Goal: Task Accomplishment & Management: Manage account settings

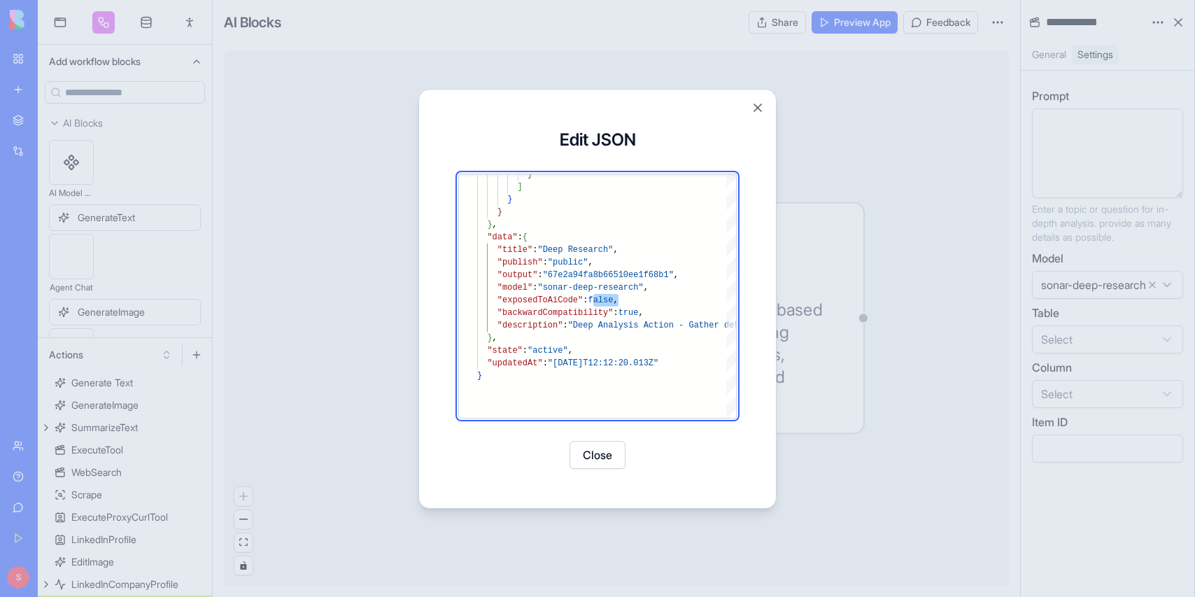
scroll to position [88, 141]
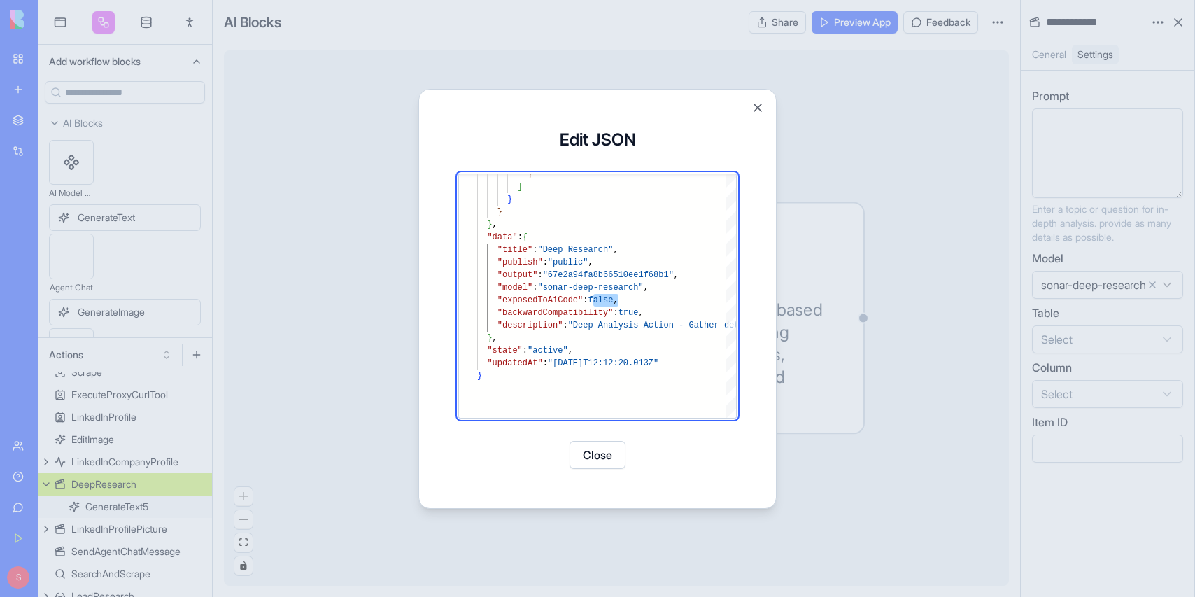
click at [754, 104] on button "Close" at bounding box center [758, 108] width 14 height 14
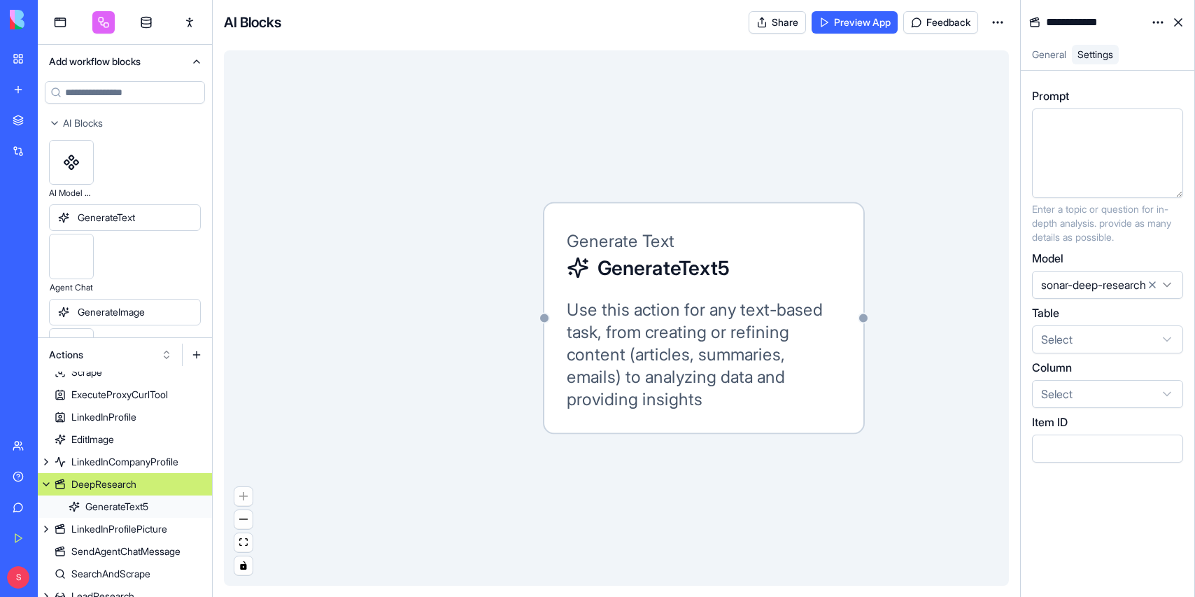
click at [17, 57] on link "My Workspace" at bounding box center [32, 59] width 56 height 28
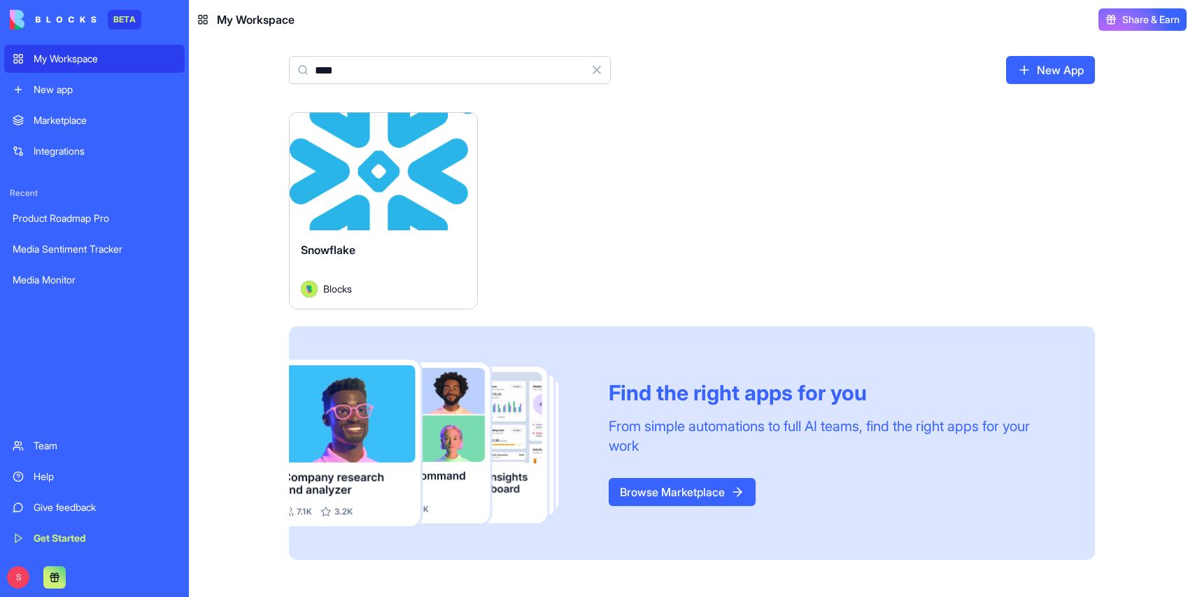
type input "****"
click at [407, 250] on div "Snowflake" at bounding box center [383, 260] width 165 height 39
click at [376, 227] on div "Launch" at bounding box center [384, 172] width 188 height 118
click at [372, 203] on div "Launch" at bounding box center [384, 172] width 188 height 118
click at [377, 160] on button "Launch" at bounding box center [383, 171] width 105 height 28
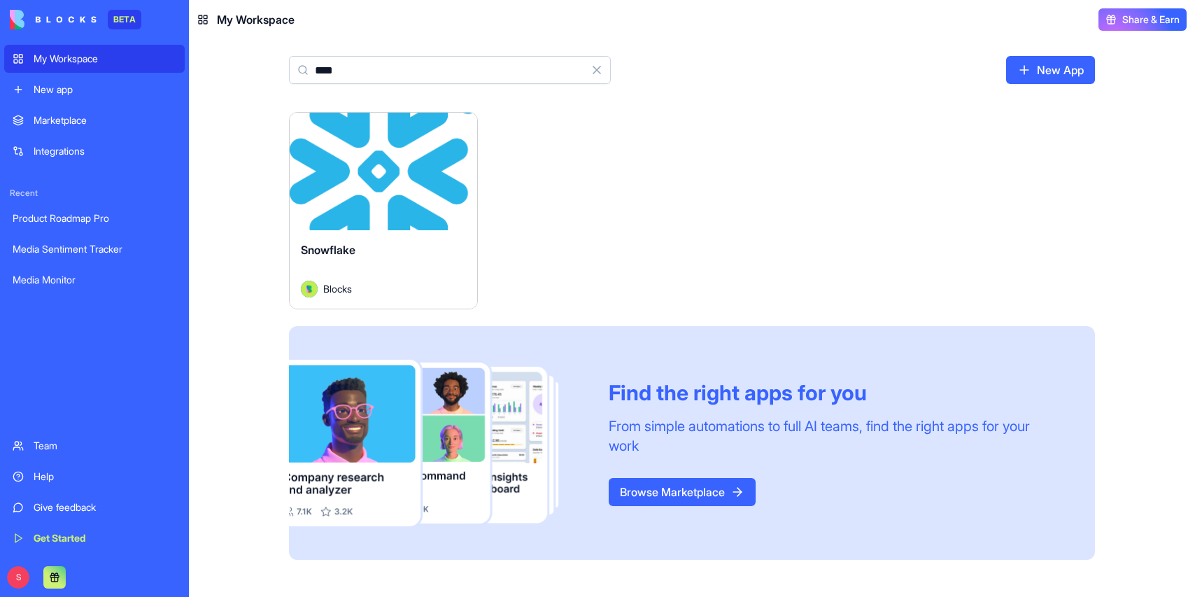
click at [339, 141] on div "Launch" at bounding box center [384, 172] width 188 height 118
type input "****"
click at [397, 197] on div "Launch" at bounding box center [384, 172] width 188 height 118
click at [397, 174] on button "Launch" at bounding box center [383, 171] width 105 height 28
click at [363, 256] on div "Snowflake" at bounding box center [383, 260] width 165 height 39
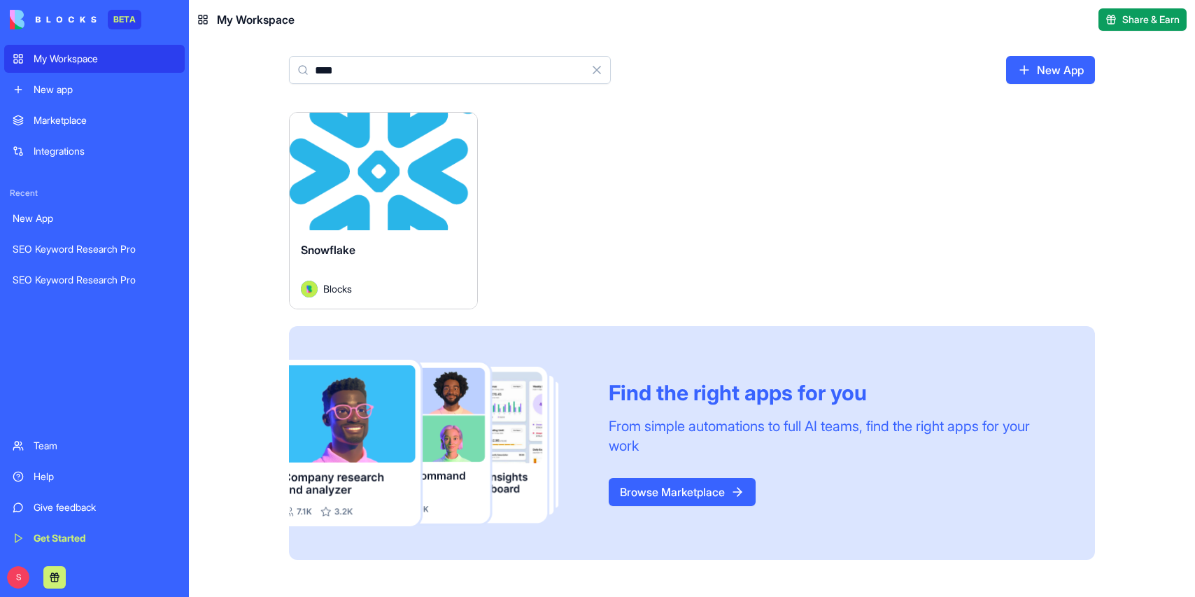
click at [334, 246] on span "Snowflake" at bounding box center [328, 250] width 55 height 14
click at [328, 283] on span "Blocks" at bounding box center [337, 288] width 29 height 15
click at [459, 127] on html "BETA My Workspace New app Marketplace Integrations Recent New App SEO Keyword R…" at bounding box center [597, 298] width 1195 height 597
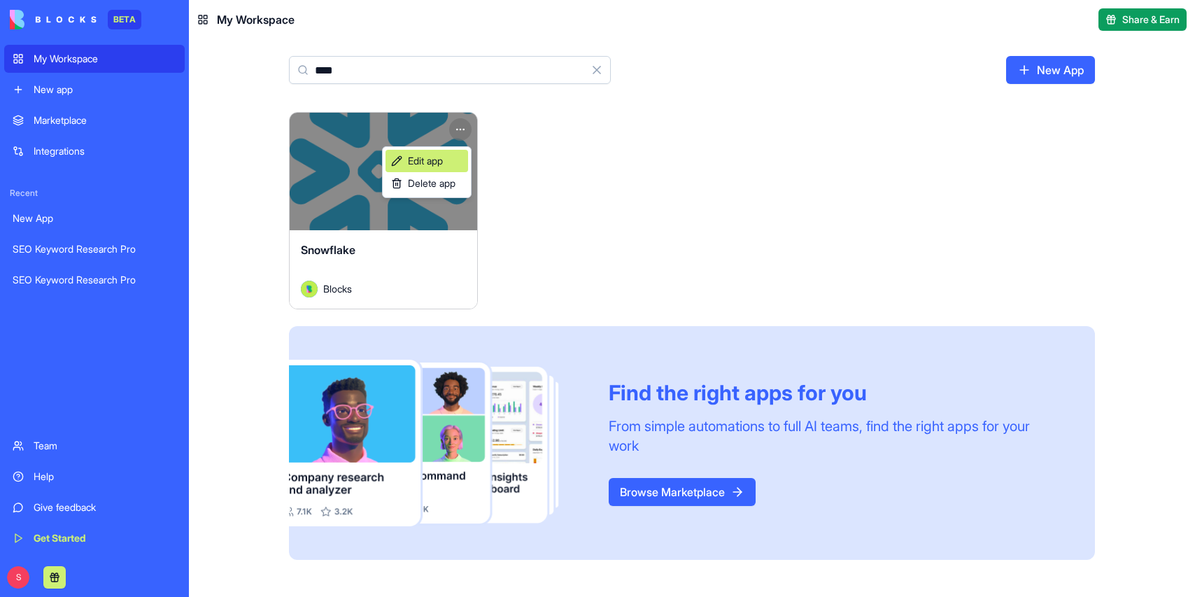
click at [426, 171] on link "Edit app" at bounding box center [427, 161] width 83 height 22
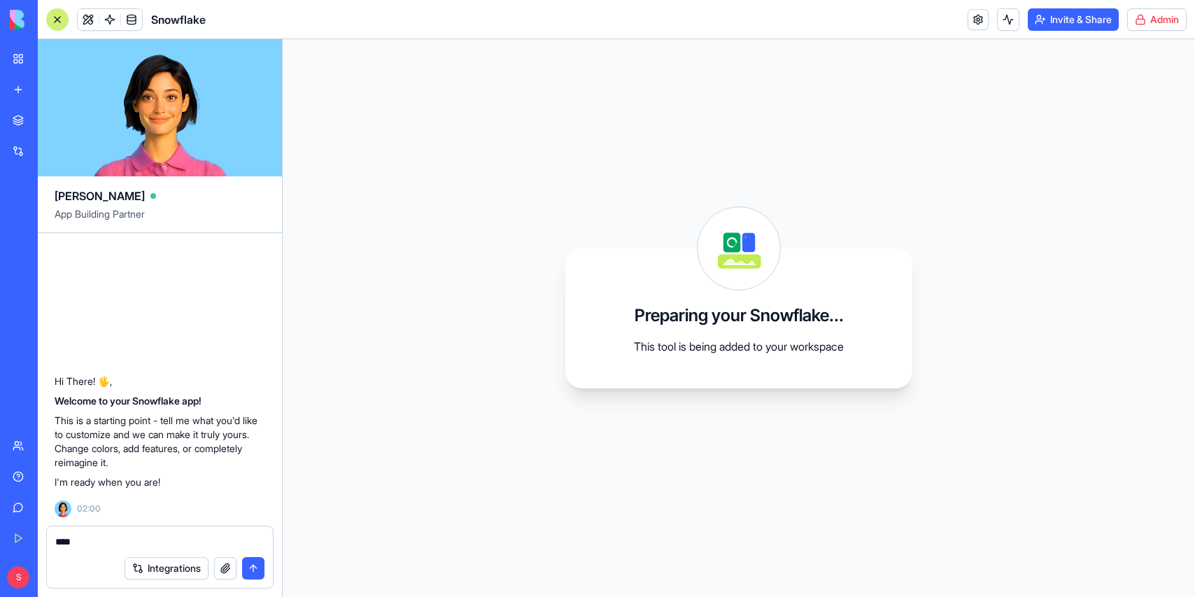
type textarea "****"
click at [1163, 23] on html "BETA My Workspace New app Marketplace Integrations Recent New App SEO Keyword R…" at bounding box center [597, 298] width 1195 height 597
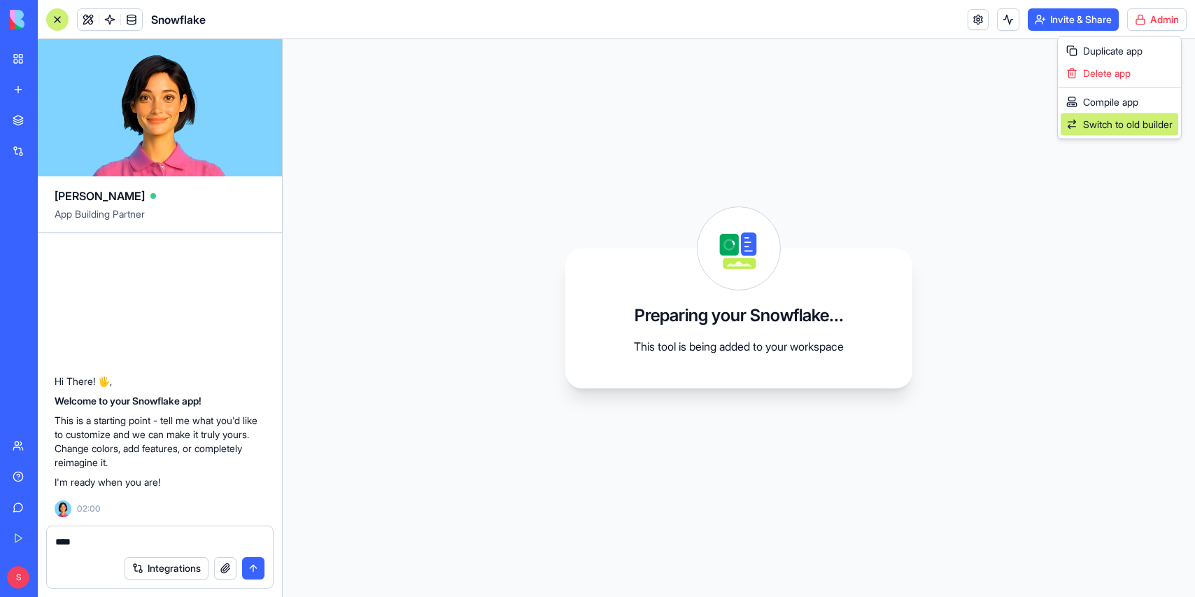
click at [1136, 122] on span "Switch to old builder" at bounding box center [1128, 125] width 90 height 14
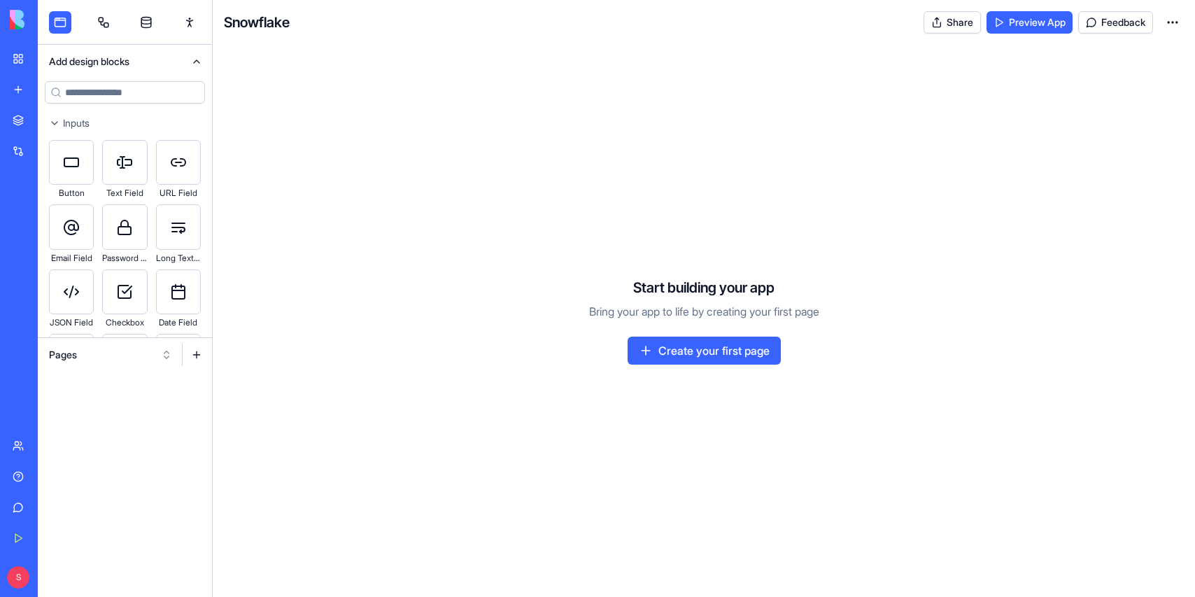
click at [1171, 17] on html "BETA My Workspace New app Marketplace Integrations Recent New App SEO Keyword R…" at bounding box center [597, 298] width 1195 height 597
click at [1146, 57] on span "Edit app" at bounding box center [1140, 57] width 35 height 14
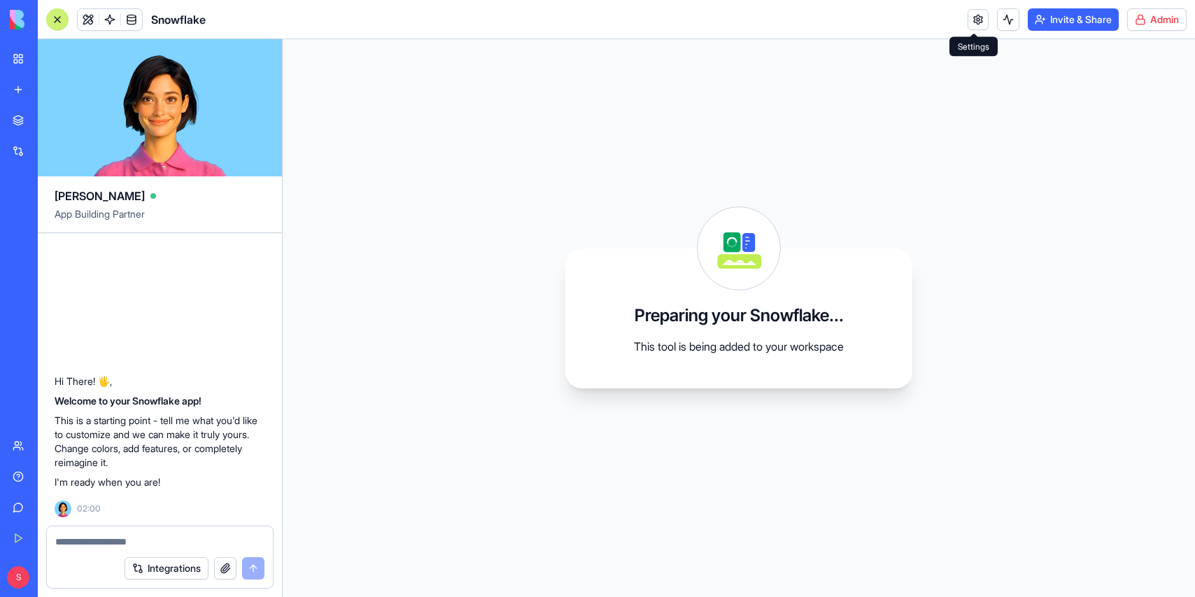
click at [973, 20] on link at bounding box center [978, 19] width 21 height 21
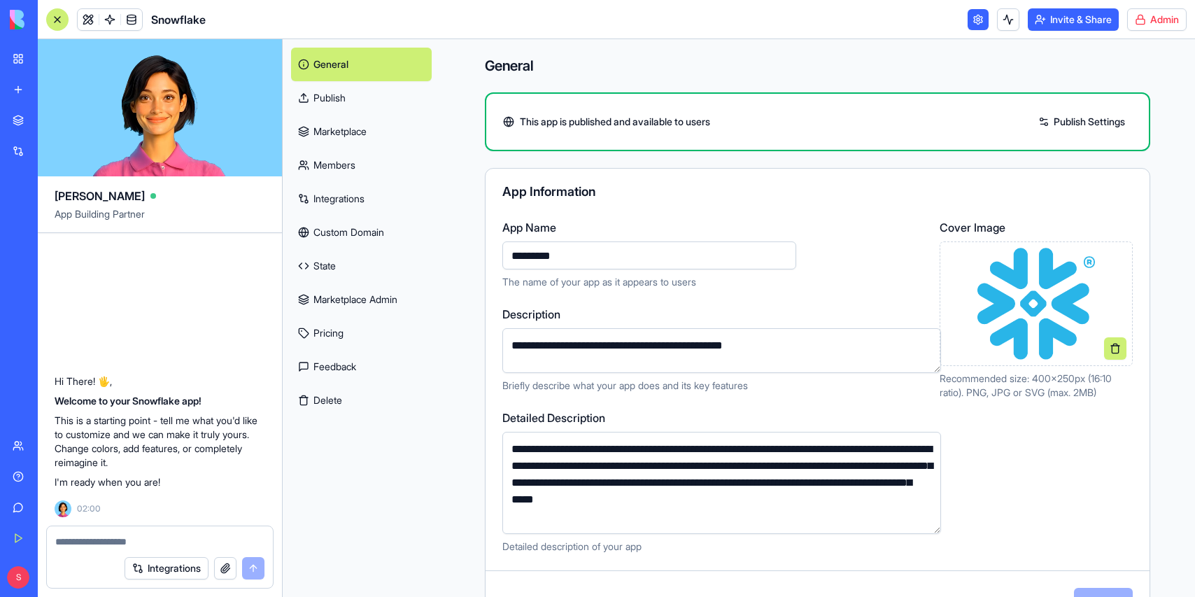
click at [327, 299] on link "Marketplace Admin" at bounding box center [361, 300] width 141 height 34
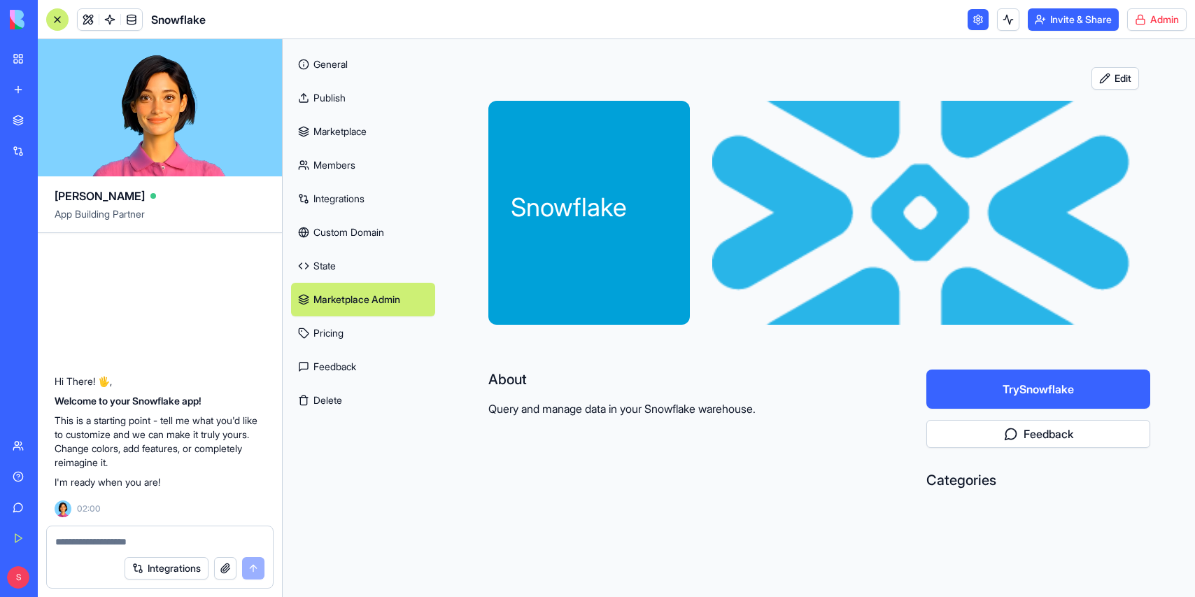
click at [355, 134] on link "Marketplace" at bounding box center [363, 132] width 144 height 34
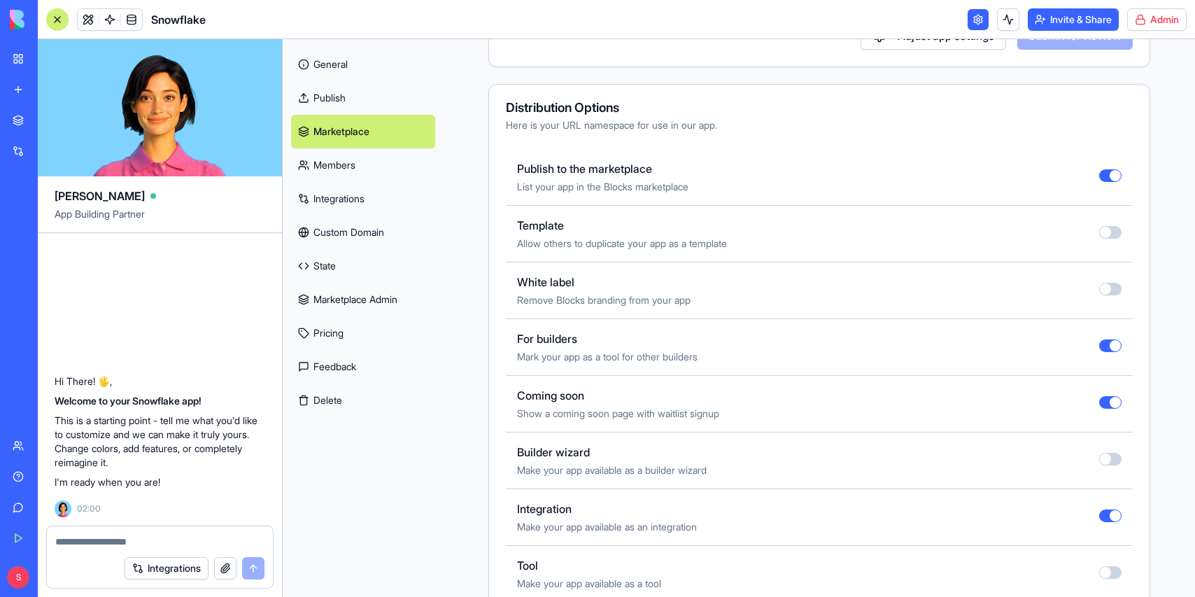
scroll to position [423, 0]
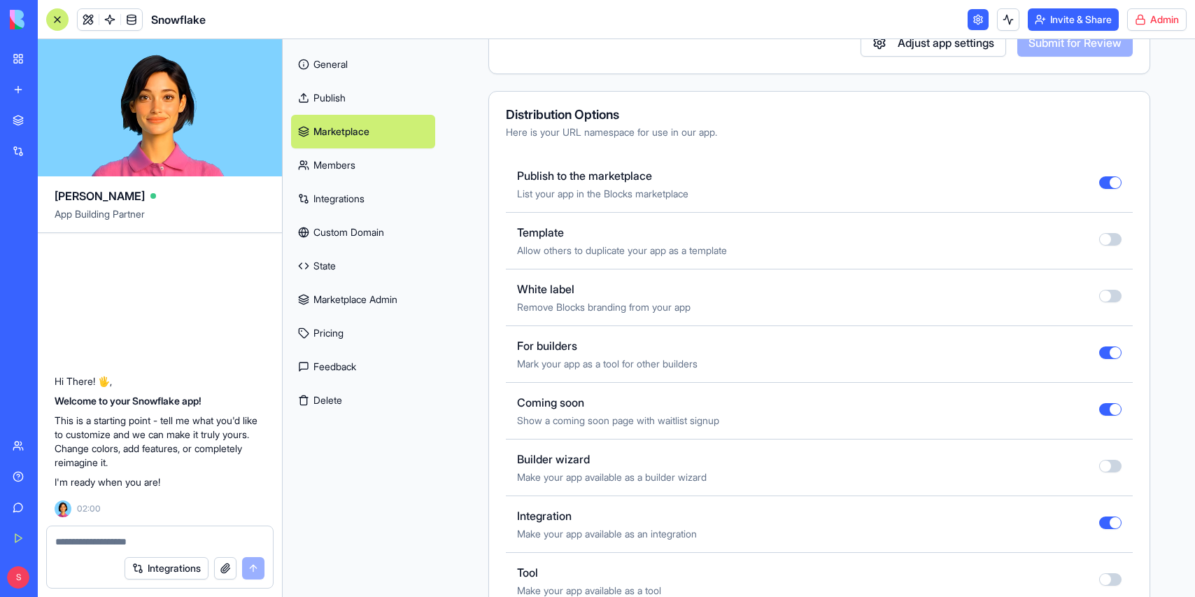
click at [1110, 409] on button "button" at bounding box center [1110, 409] width 22 height 13
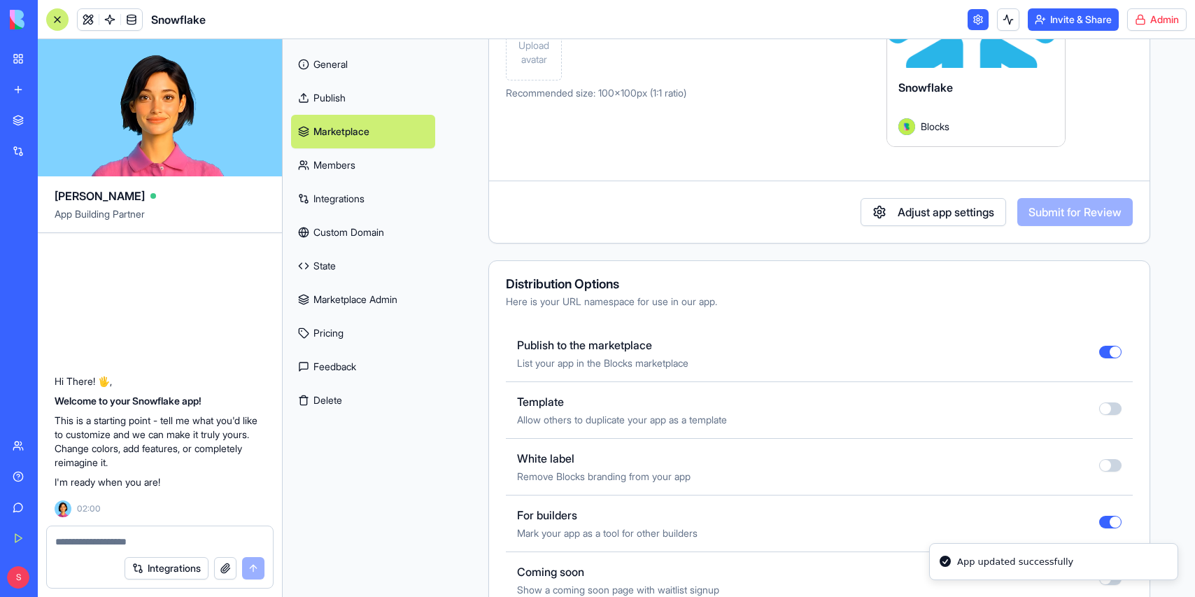
scroll to position [469, 0]
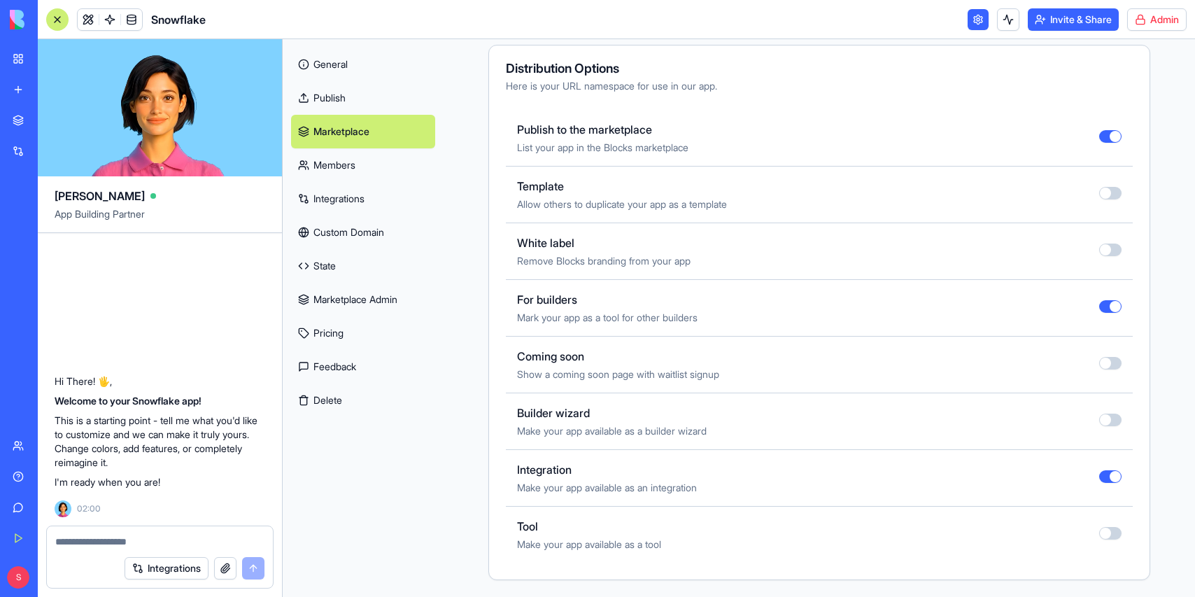
click at [20, 147] on link "Integrations" at bounding box center [32, 151] width 56 height 28
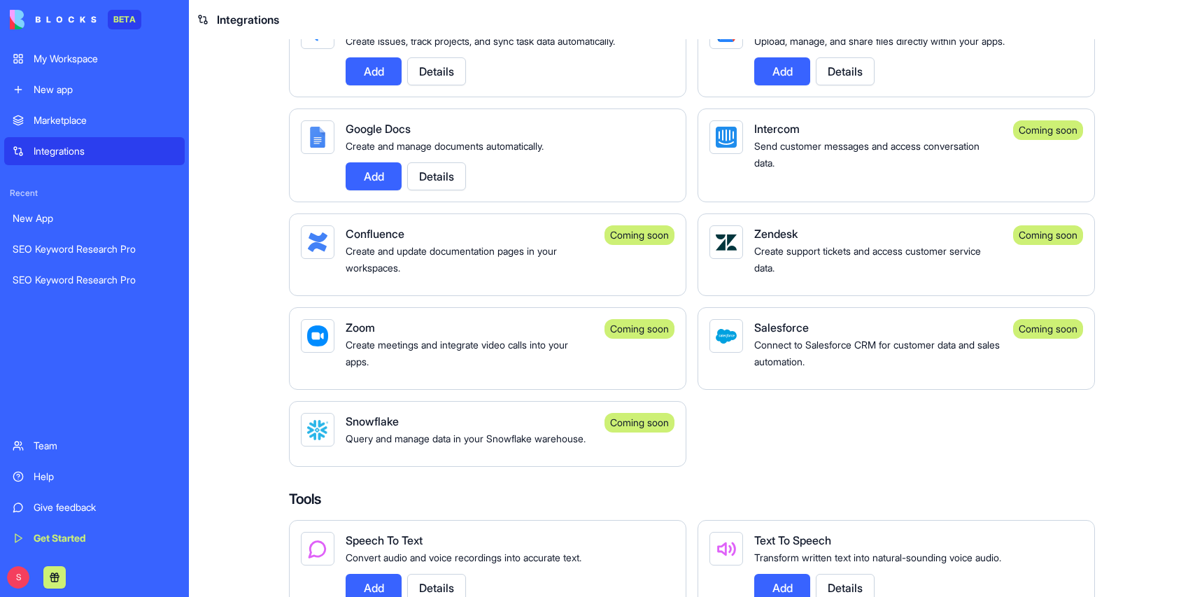
scroll to position [921, 0]
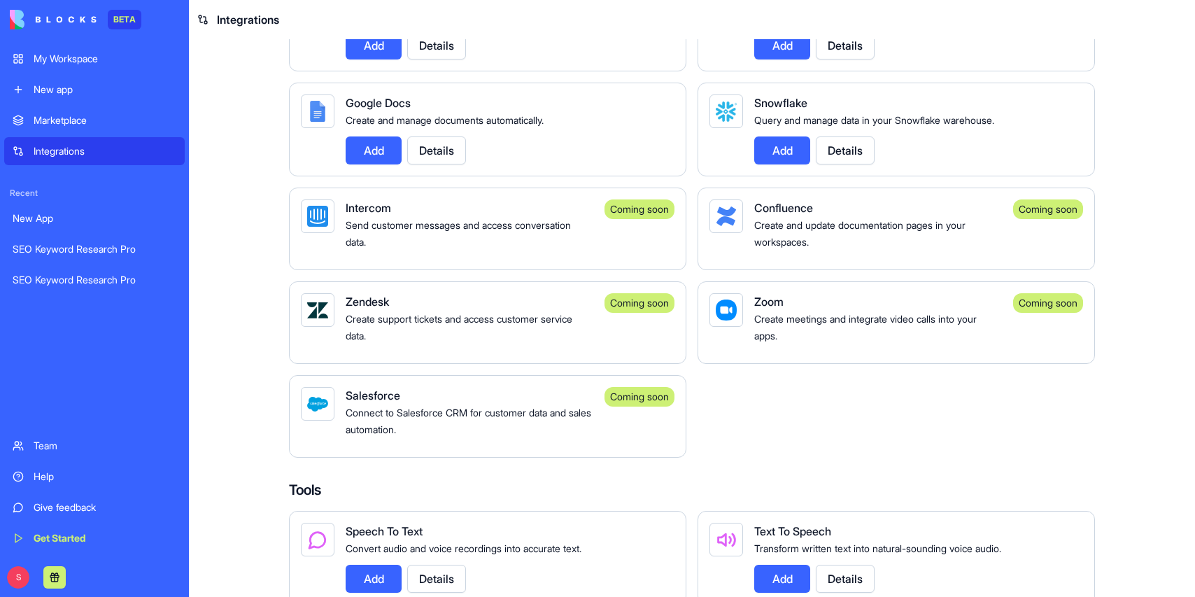
scroll to position [812, 0]
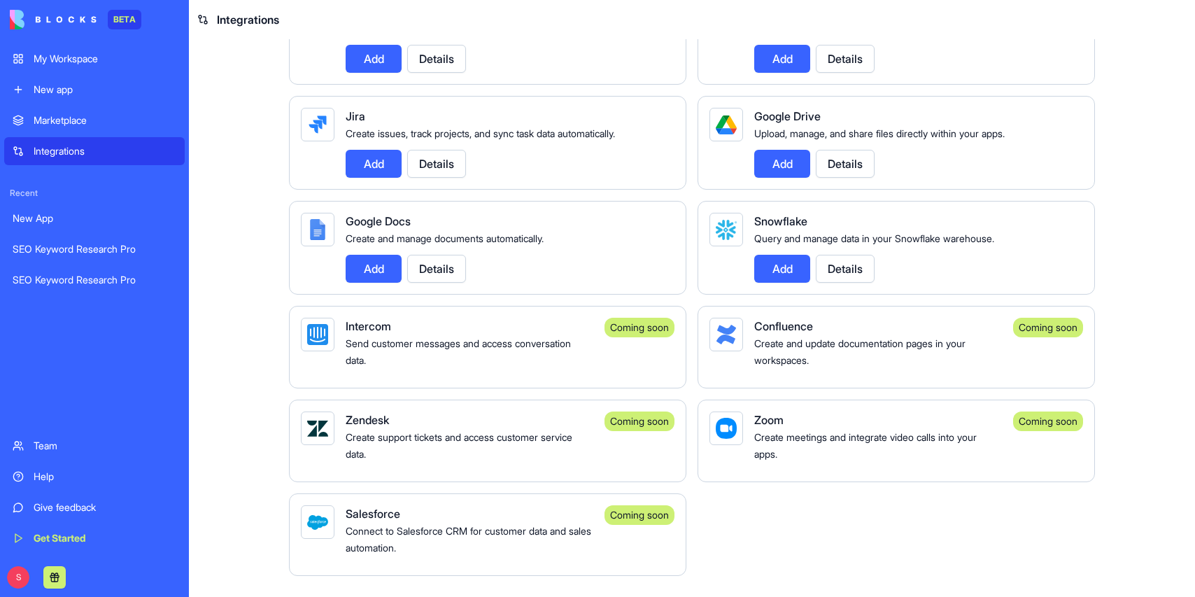
click at [853, 283] on button "Details" at bounding box center [845, 269] width 59 height 28
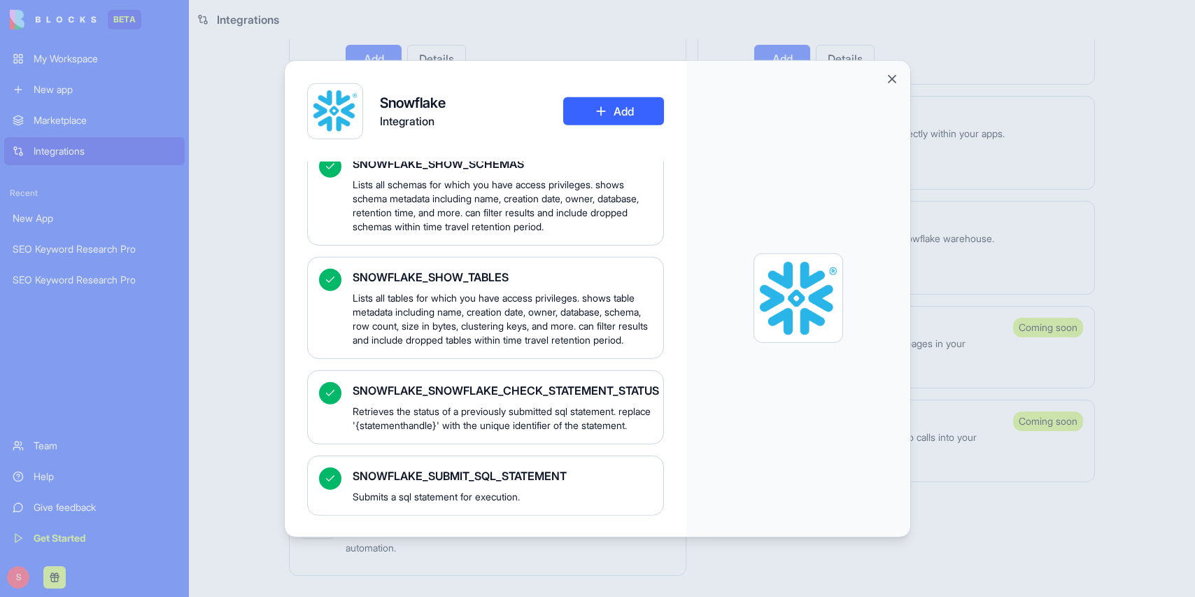
scroll to position [1169, 0]
click at [1094, 55] on div at bounding box center [597, 298] width 1195 height 597
